Goal: Transaction & Acquisition: Purchase product/service

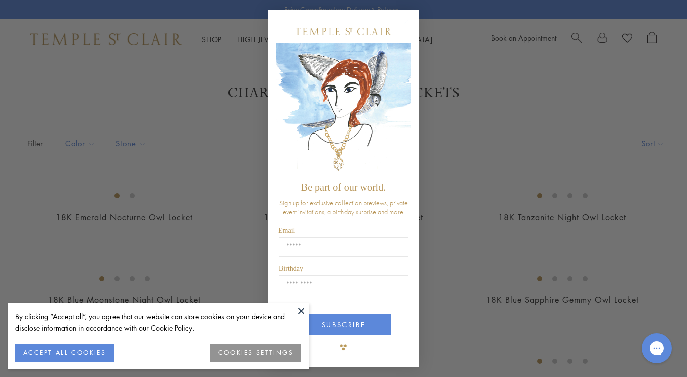
click at [407, 21] on circle "Close dialog" at bounding box center [407, 22] width 12 height 12
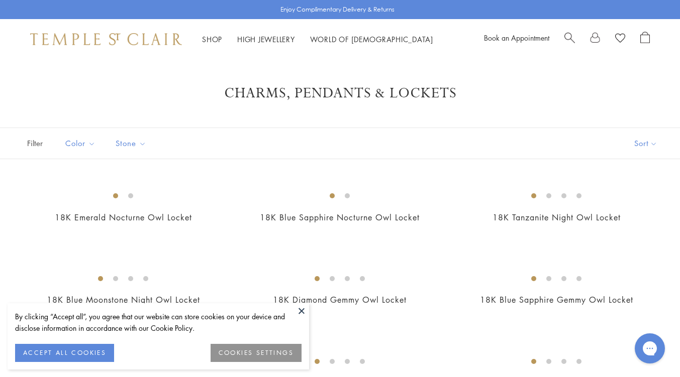
click at [303, 314] on button at bounding box center [301, 310] width 15 height 15
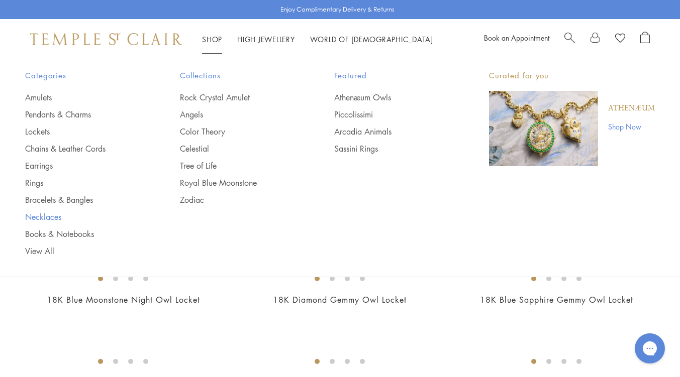
click at [42, 220] on link "Necklaces" at bounding box center [82, 216] width 115 height 11
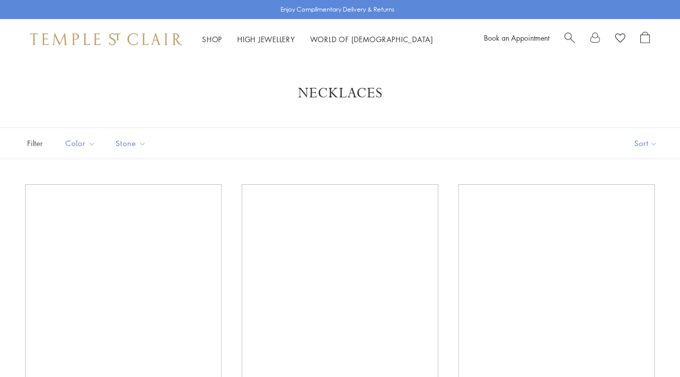
scroll to position [179, 0]
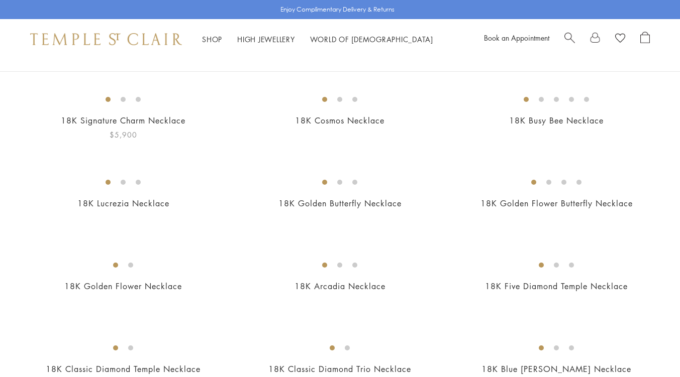
click at [0, 0] on img at bounding box center [0, 0] width 0 height 0
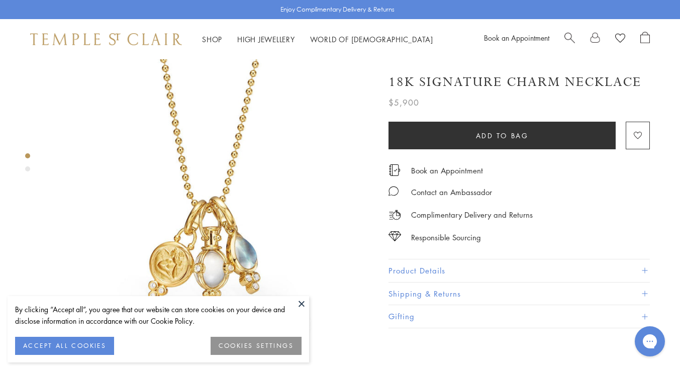
click at [301, 303] on button at bounding box center [301, 303] width 15 height 15
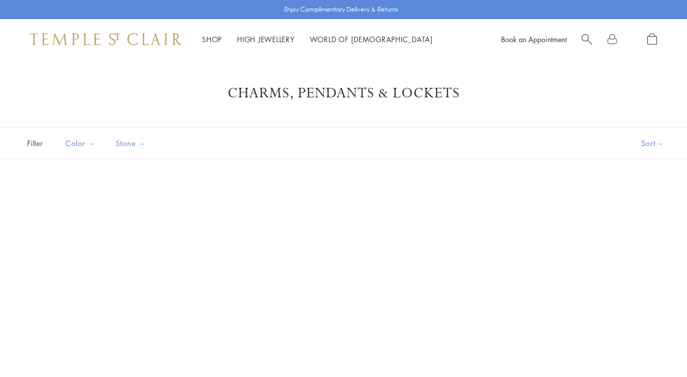
click at [586, 32] on div "Shop Shop Categories Amulets Pendants & Charms Lockets Chains & Leather Cords E…" at bounding box center [343, 39] width 687 height 40
click at [586, 40] on span "Search" at bounding box center [587, 38] width 11 height 11
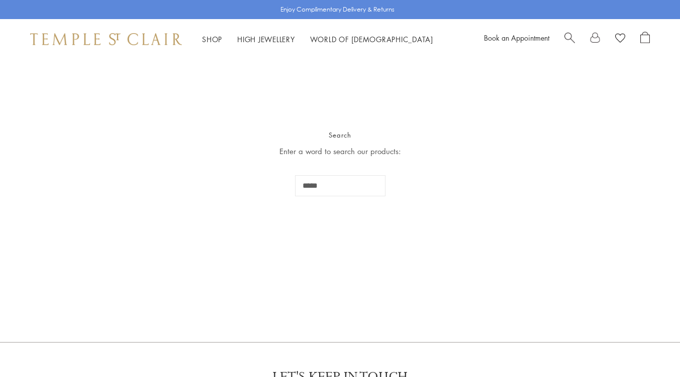
type input "*****"
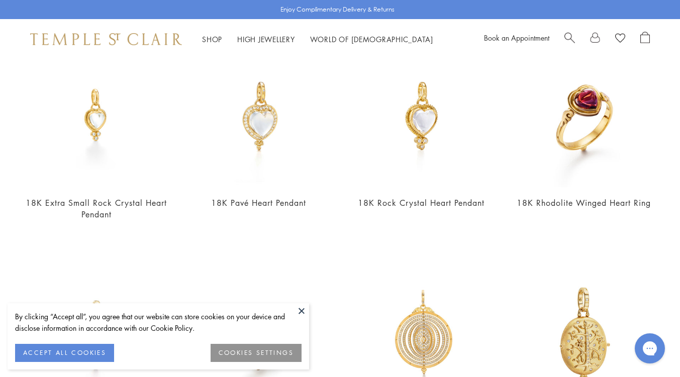
click at [306, 317] on button at bounding box center [301, 310] width 15 height 15
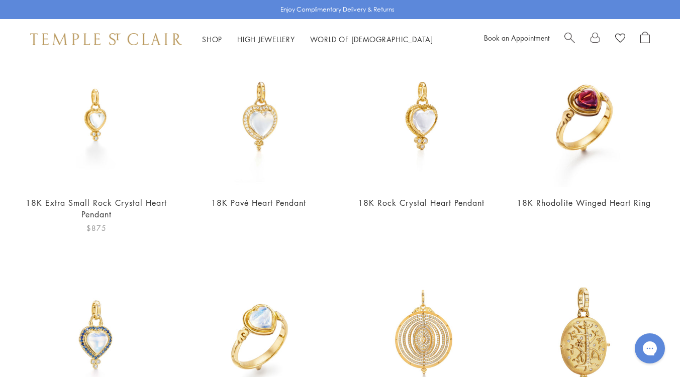
click at [99, 120] on img at bounding box center [96, 116] width 142 height 142
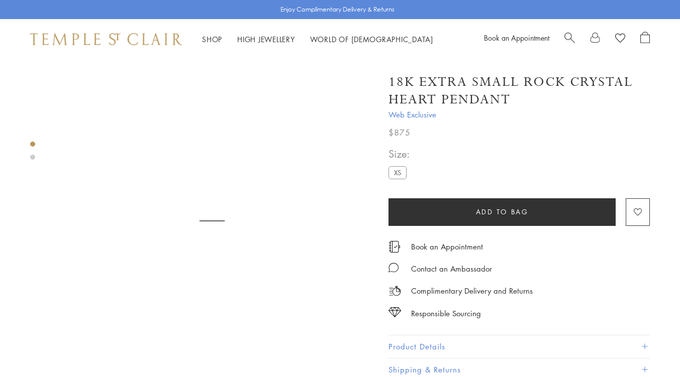
click at [580, 245] on div "Book an Appointment" at bounding box center [518, 242] width 261 height 22
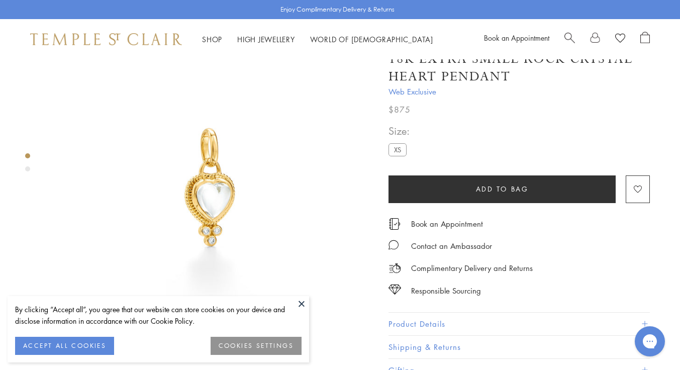
click at [571, 35] on span "Search" at bounding box center [569, 37] width 11 height 11
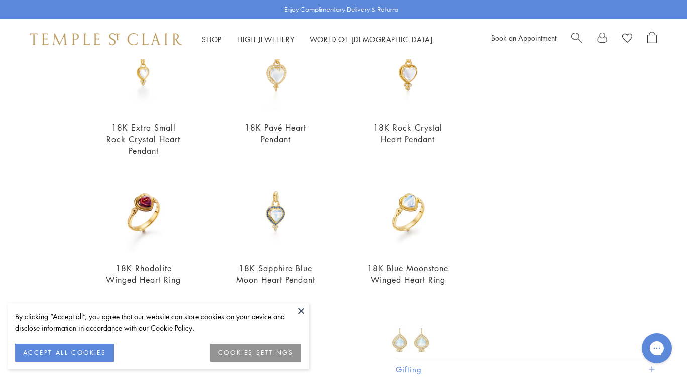
scroll to position [119, 0]
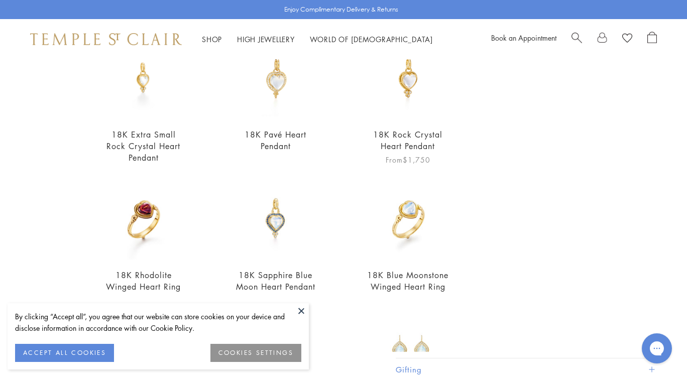
type input "*****"
click at [409, 105] on img at bounding box center [408, 78] width 82 height 82
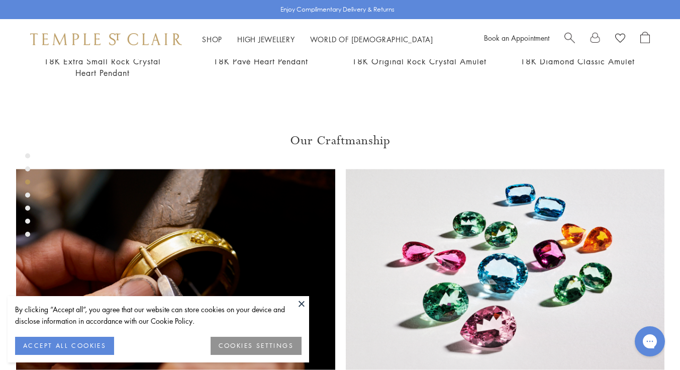
scroll to position [548, 0]
click at [301, 303] on button at bounding box center [301, 303] width 15 height 15
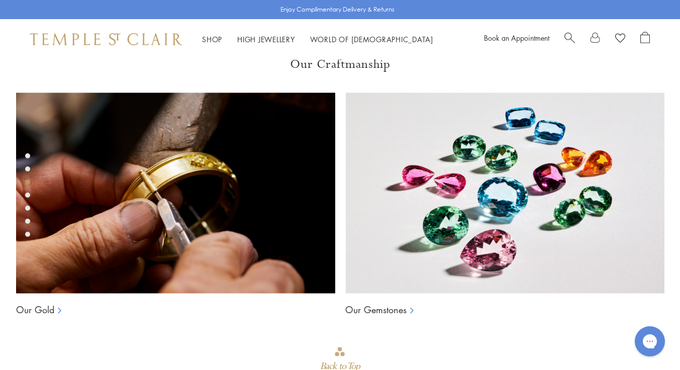
scroll to position [624, 0]
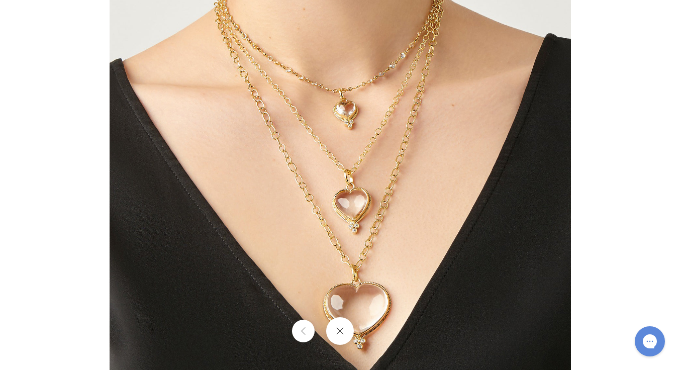
click at [354, 132] on img at bounding box center [340, 184] width 461 height 461
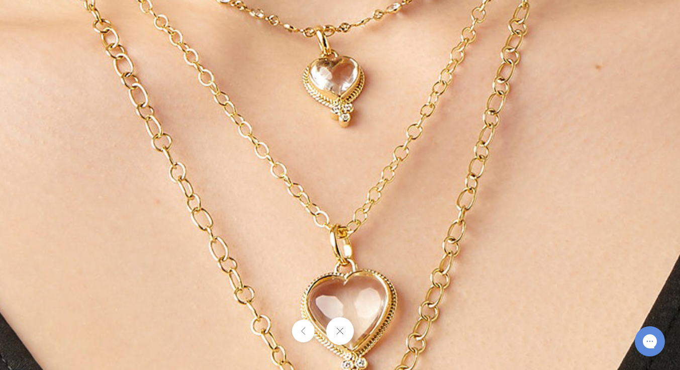
click at [343, 336] on button at bounding box center [340, 331] width 28 height 28
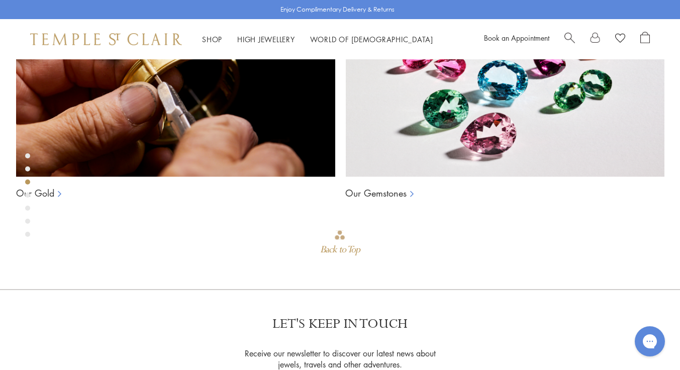
scroll to position [742, 0]
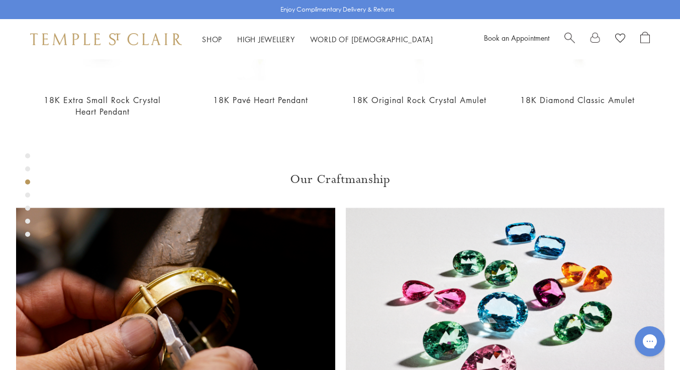
drag, startPoint x: 460, startPoint y: 204, endPoint x: 405, endPoint y: 205, distance: 55.3
copy span "P55140-BRDIGR10"
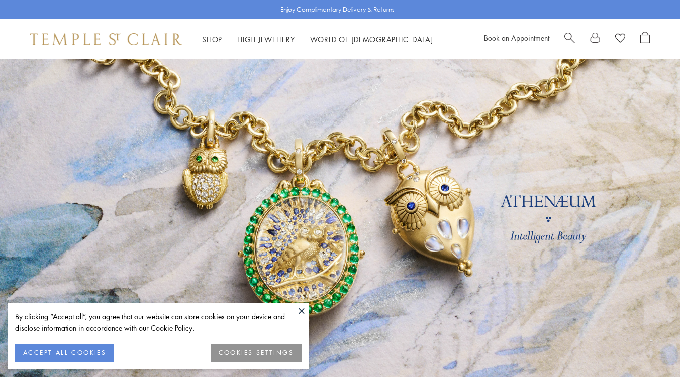
click at [568, 36] on span "Search" at bounding box center [569, 37] width 11 height 11
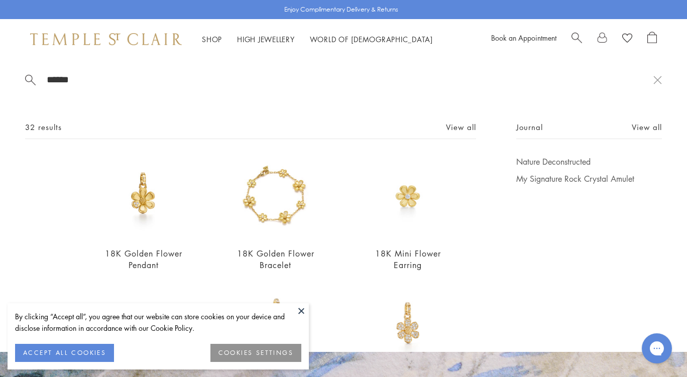
type input "******"
click at [302, 313] on button at bounding box center [301, 310] width 15 height 15
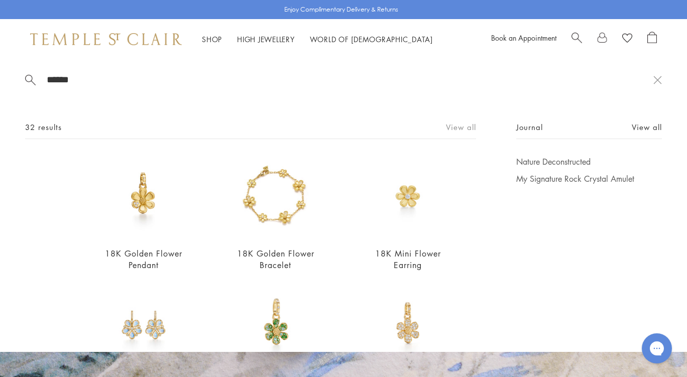
click at [446, 126] on link "View all" at bounding box center [461, 127] width 30 height 11
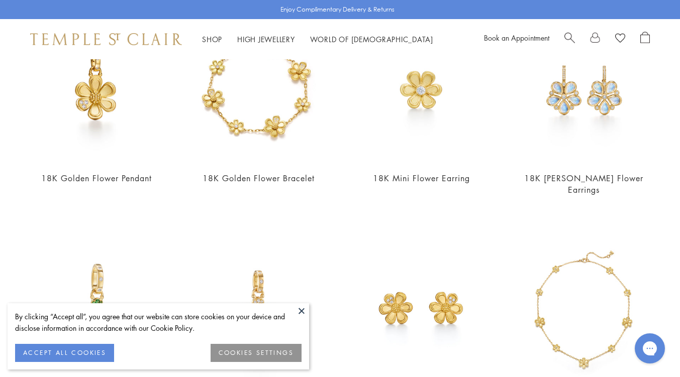
click at [302, 317] on button at bounding box center [301, 310] width 15 height 15
click at [302, 312] on button at bounding box center [301, 310] width 15 height 15
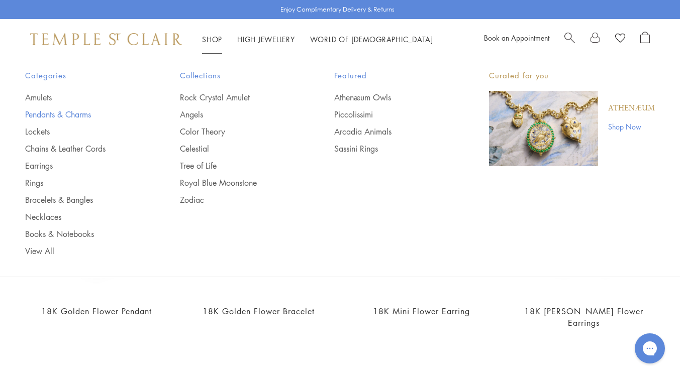
click at [53, 116] on link "Pendants & Charms" at bounding box center [82, 114] width 115 height 11
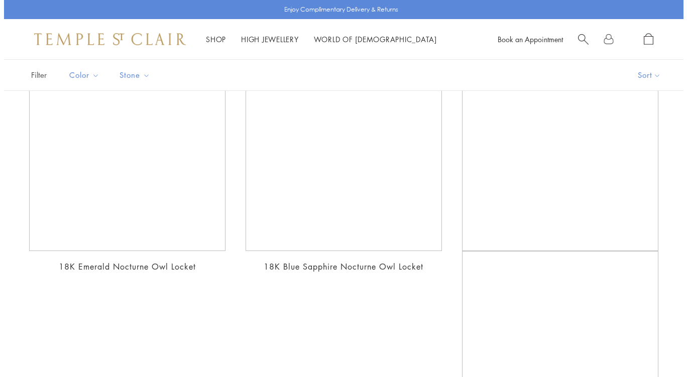
scroll to position [361, 0]
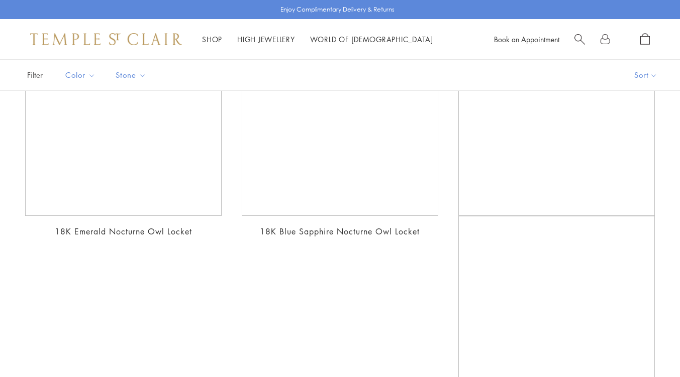
click at [640, 73] on button "Sort" at bounding box center [645, 75] width 68 height 31
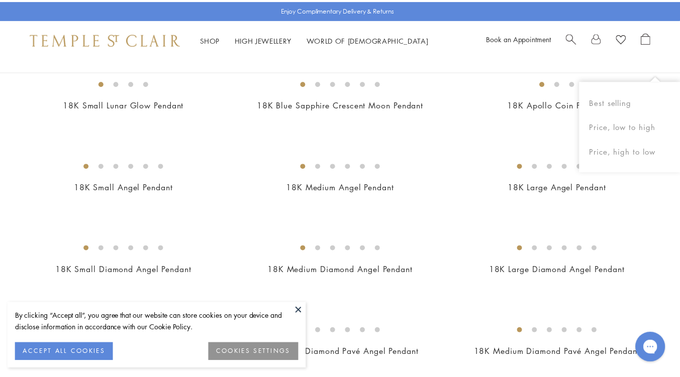
scroll to position [0, 0]
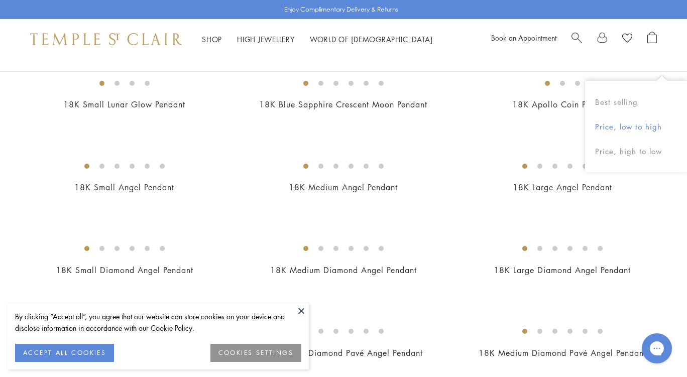
click at [648, 129] on button "Price, low to high" at bounding box center [636, 127] width 102 height 25
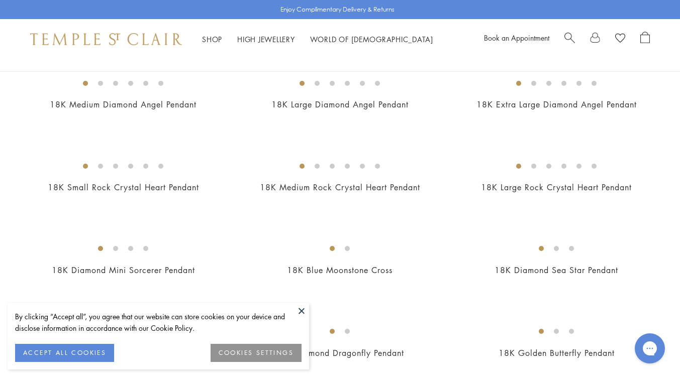
scroll to position [87, 0]
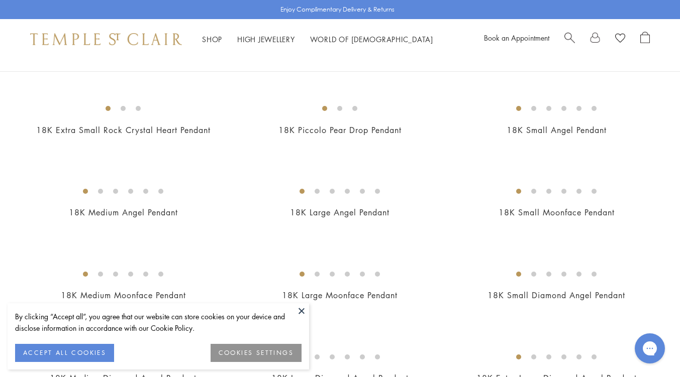
click at [93, 350] on button "ACCEPT ALL COOKIES" at bounding box center [64, 353] width 99 height 18
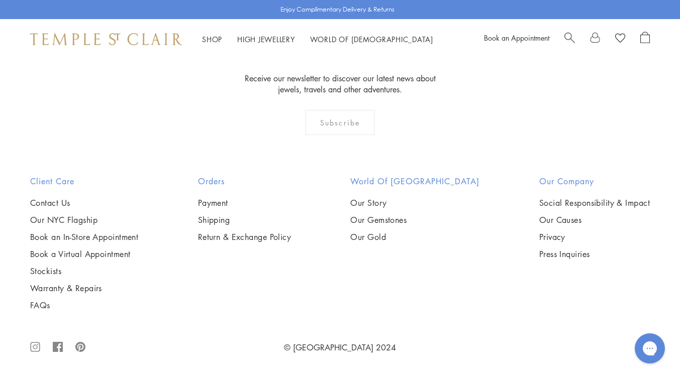
scroll to position [5770, 0]
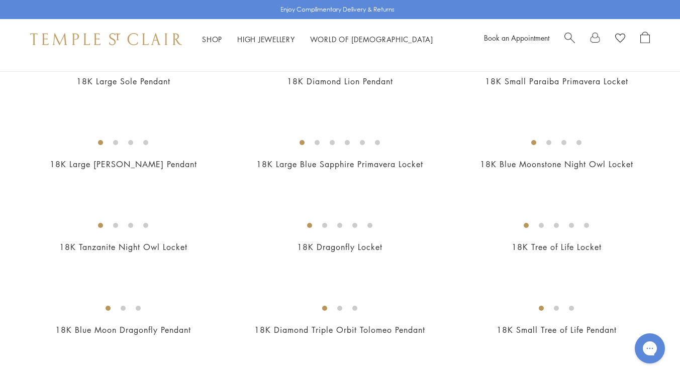
scroll to position [1215, 0]
click at [0, 0] on img at bounding box center [0, 0] width 0 height 0
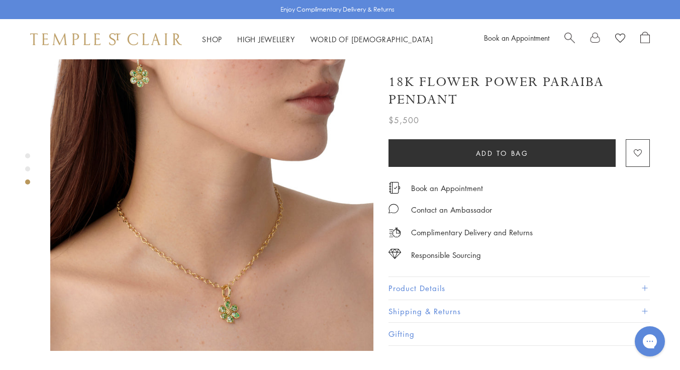
scroll to position [707, 0]
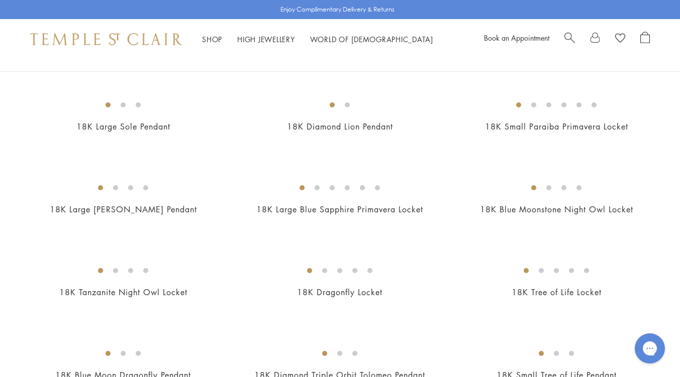
scroll to position [1171, 0]
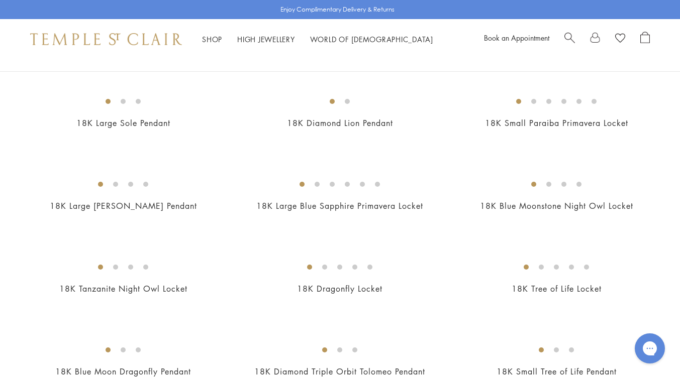
click at [0, 0] on img at bounding box center [0, 0] width 0 height 0
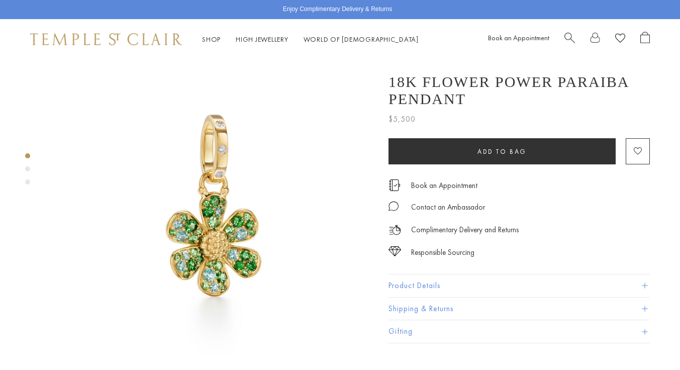
click at [644, 283] on span at bounding box center [644, 286] width 6 height 6
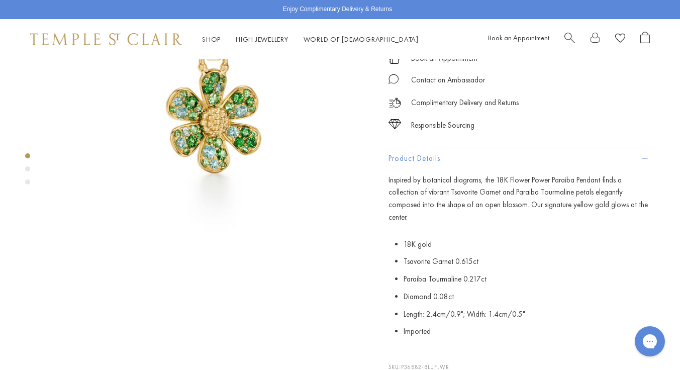
scroll to position [124, 0]
